Goal: Task Accomplishment & Management: Manage account settings

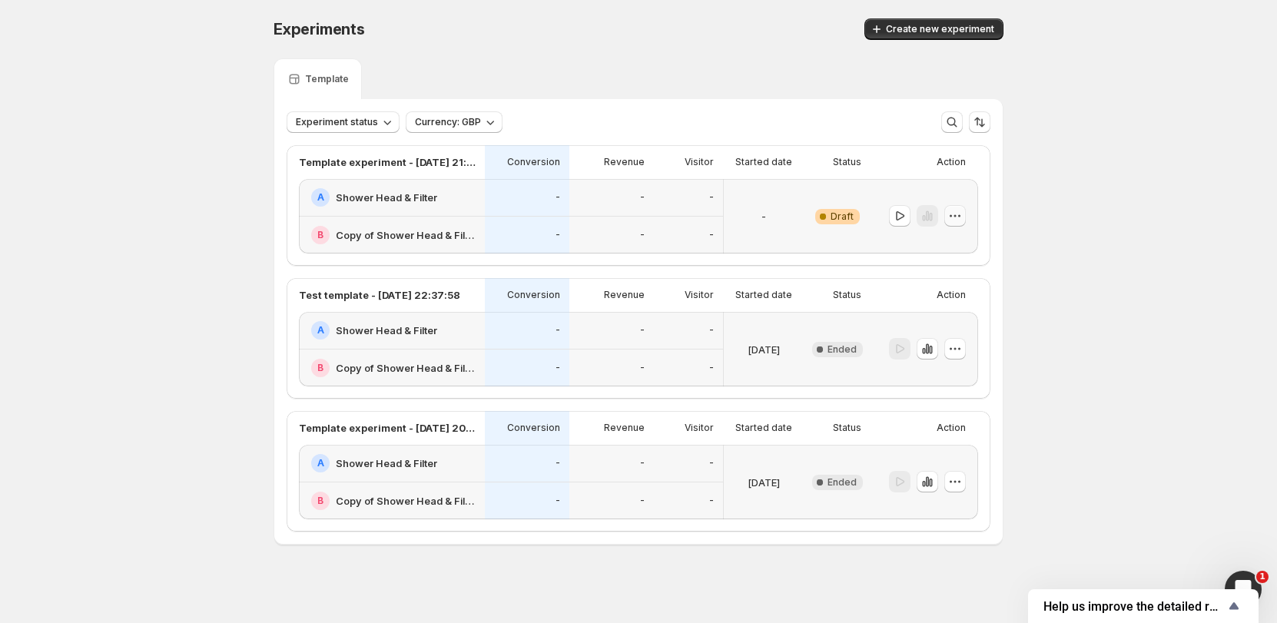
click at [948, 211] on button "button" at bounding box center [955, 216] width 22 height 22
click at [982, 253] on span "Edit" at bounding box center [969, 247] width 75 height 15
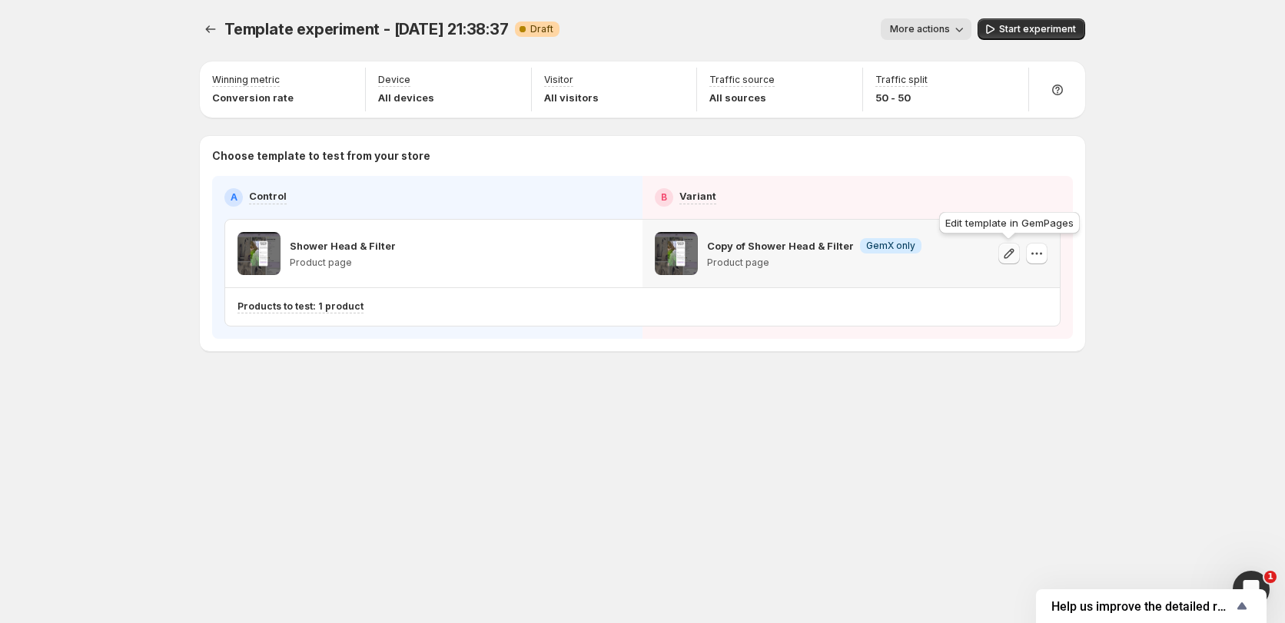
click at [1005, 253] on icon "button" at bounding box center [1008, 253] width 15 height 15
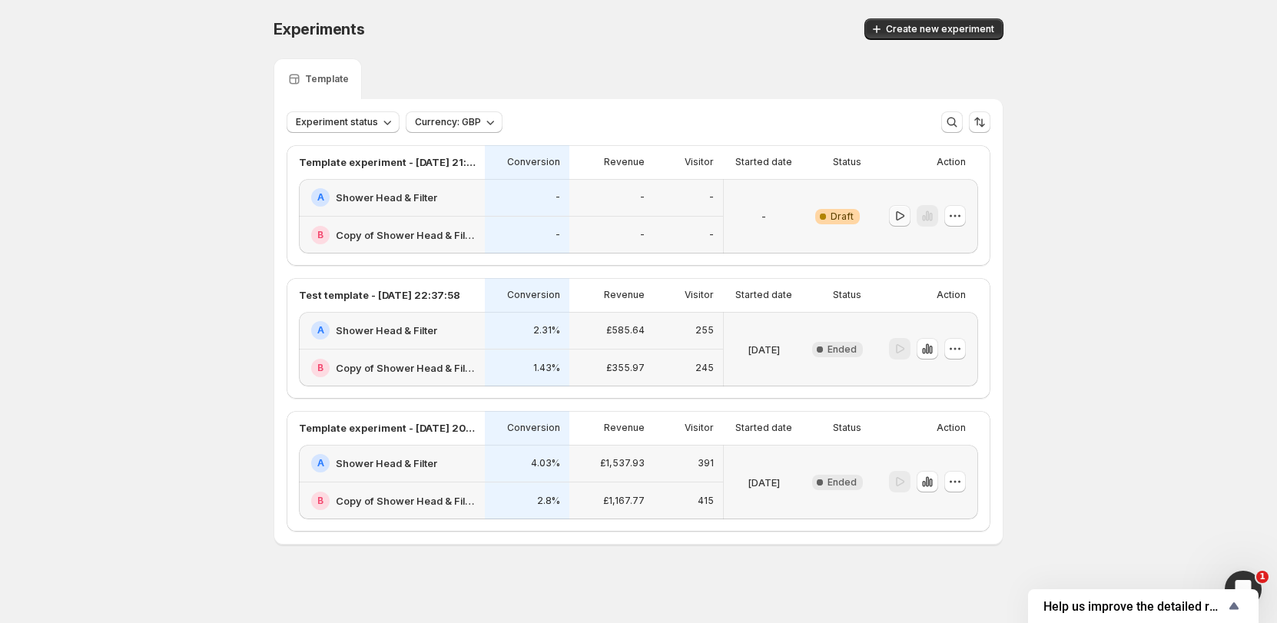
click at [899, 215] on icon "button" at bounding box center [899, 215] width 15 height 15
